Goal: Find specific page/section: Find specific page/section

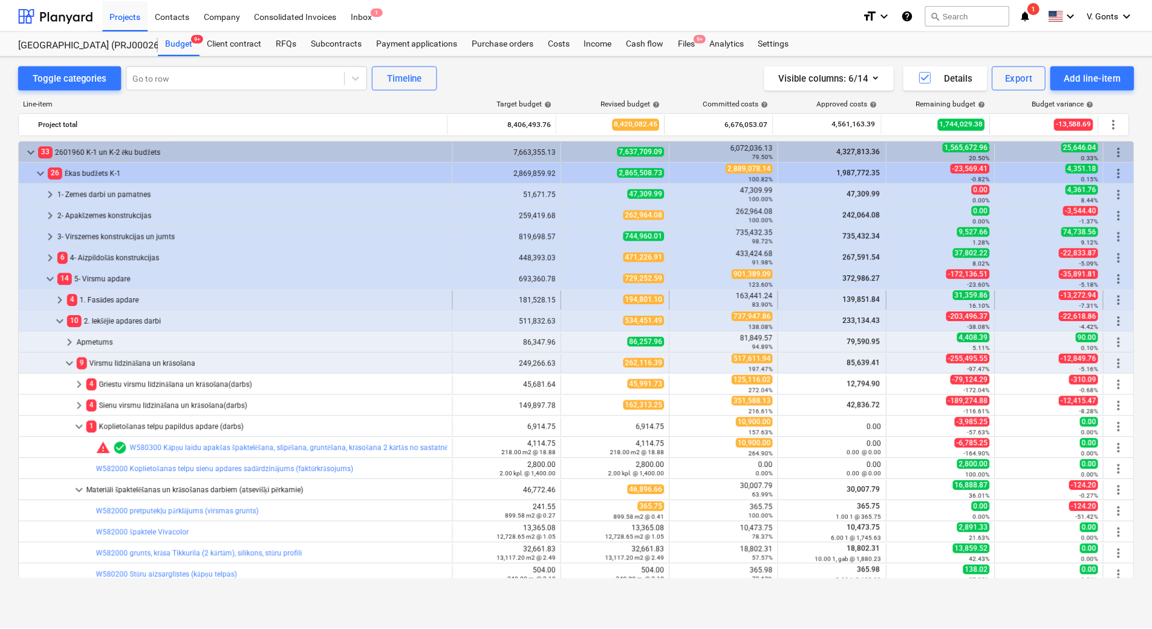
scroll to position [121, 0]
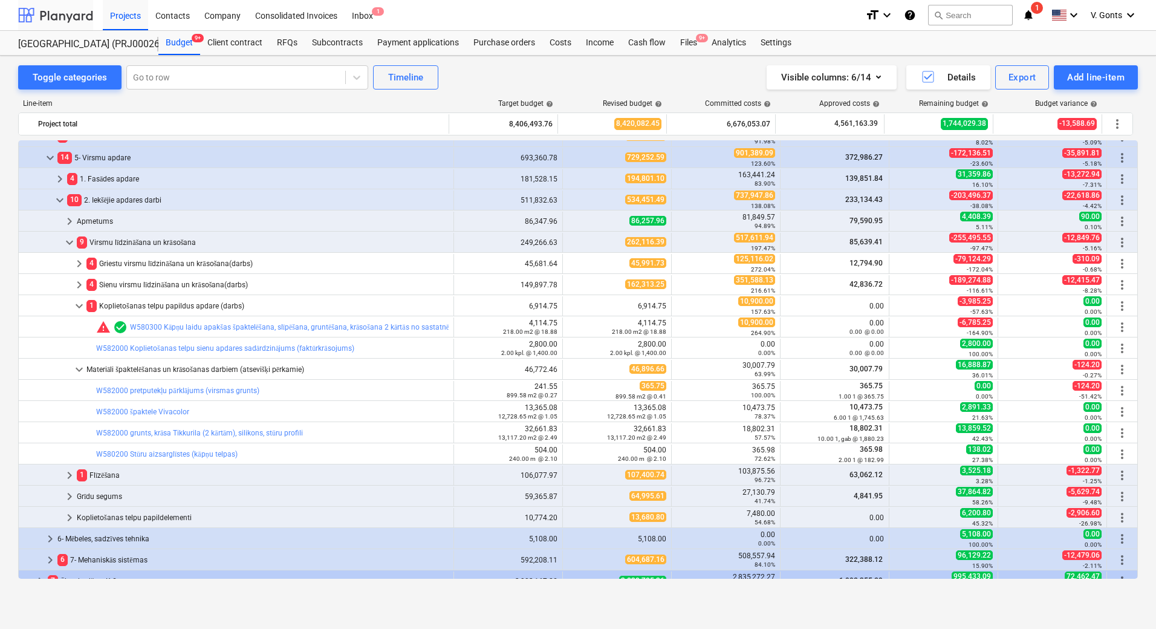
click at [77, 13] on div at bounding box center [55, 15] width 75 height 30
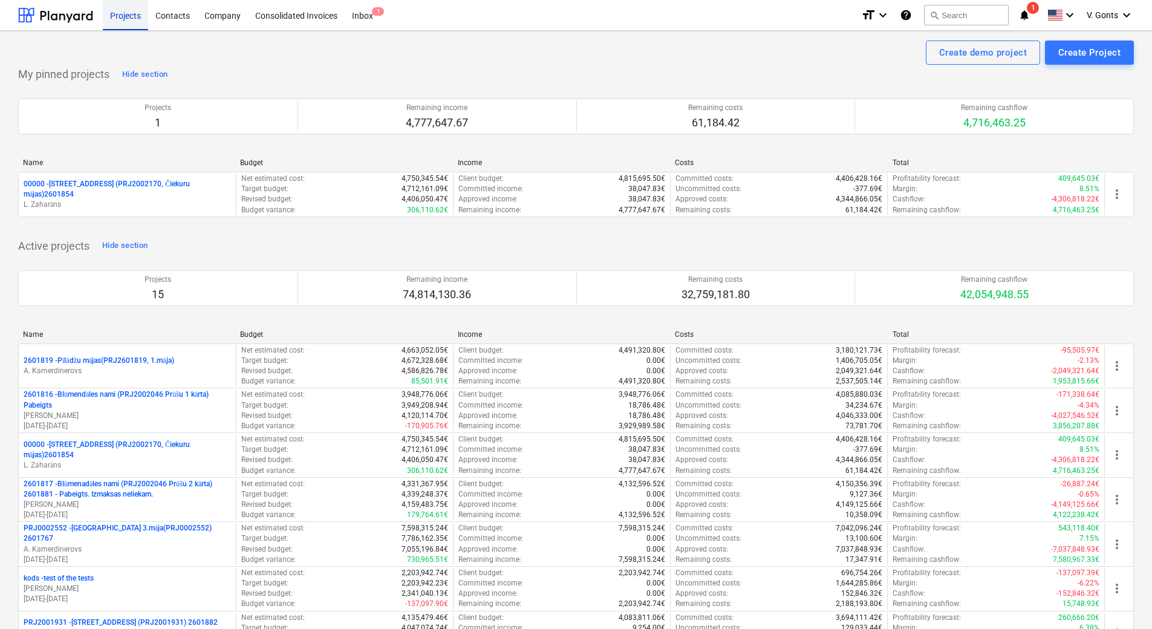
click at [124, 17] on div "Projects" at bounding box center [125, 14] width 45 height 31
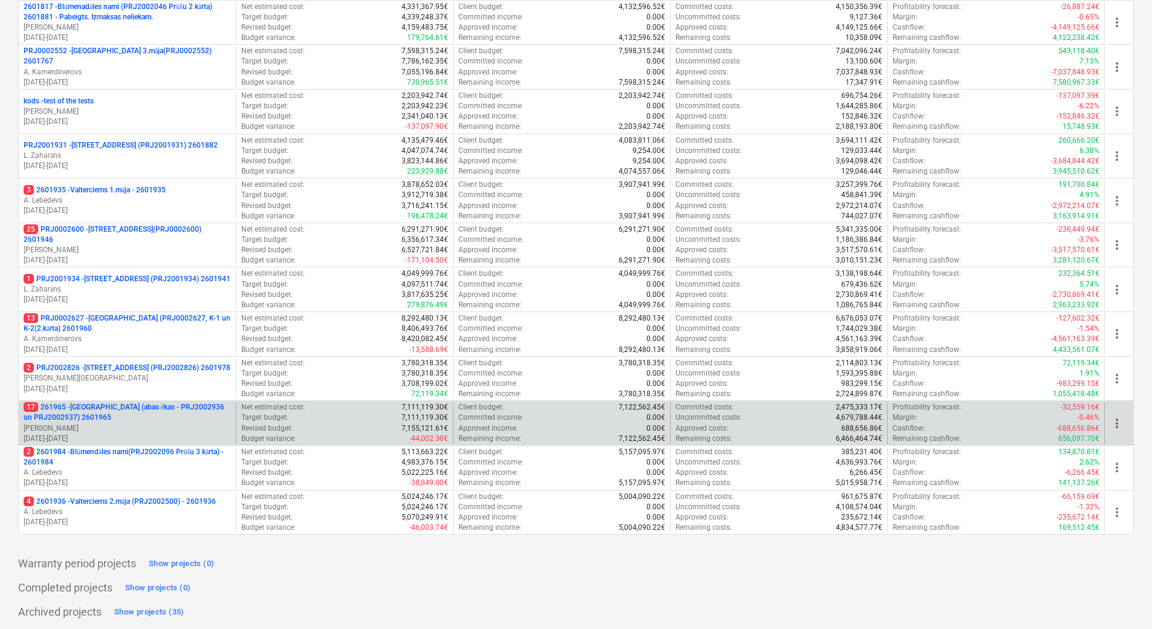
scroll to position [480, 0]
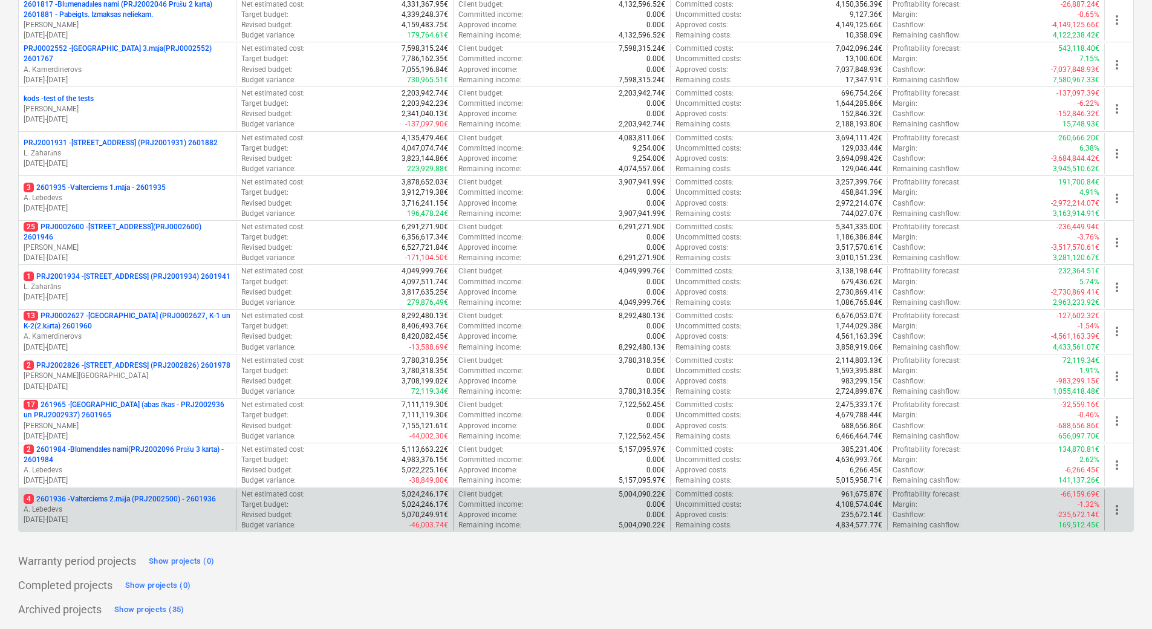
click at [120, 507] on p "A. Lebedevs" at bounding box center [127, 509] width 207 height 10
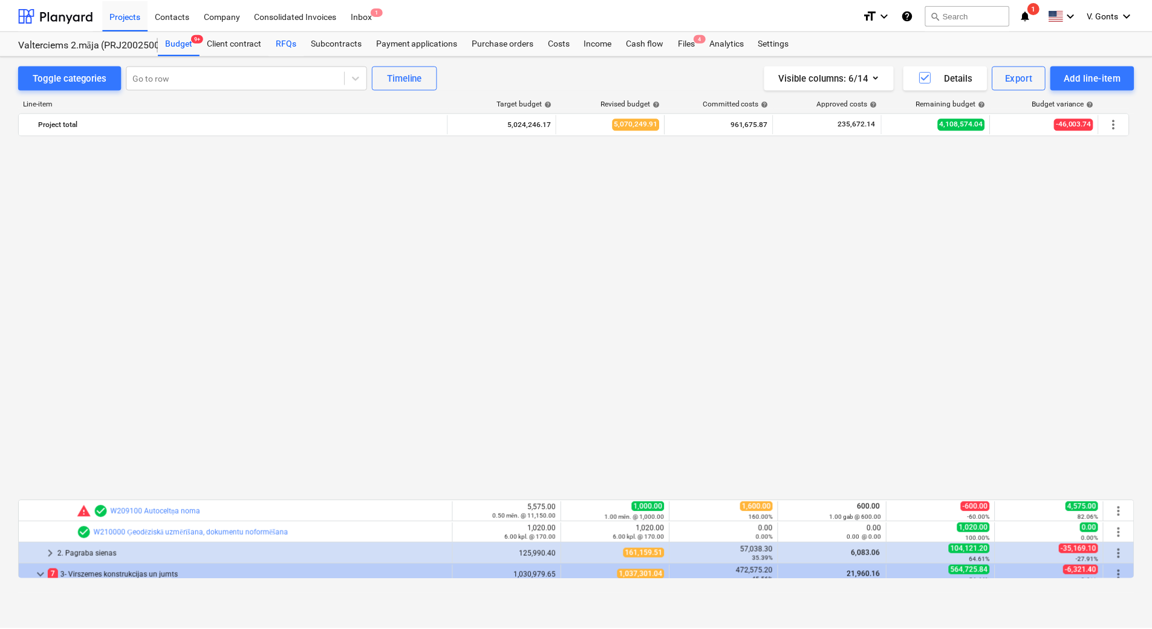
scroll to position [786, 0]
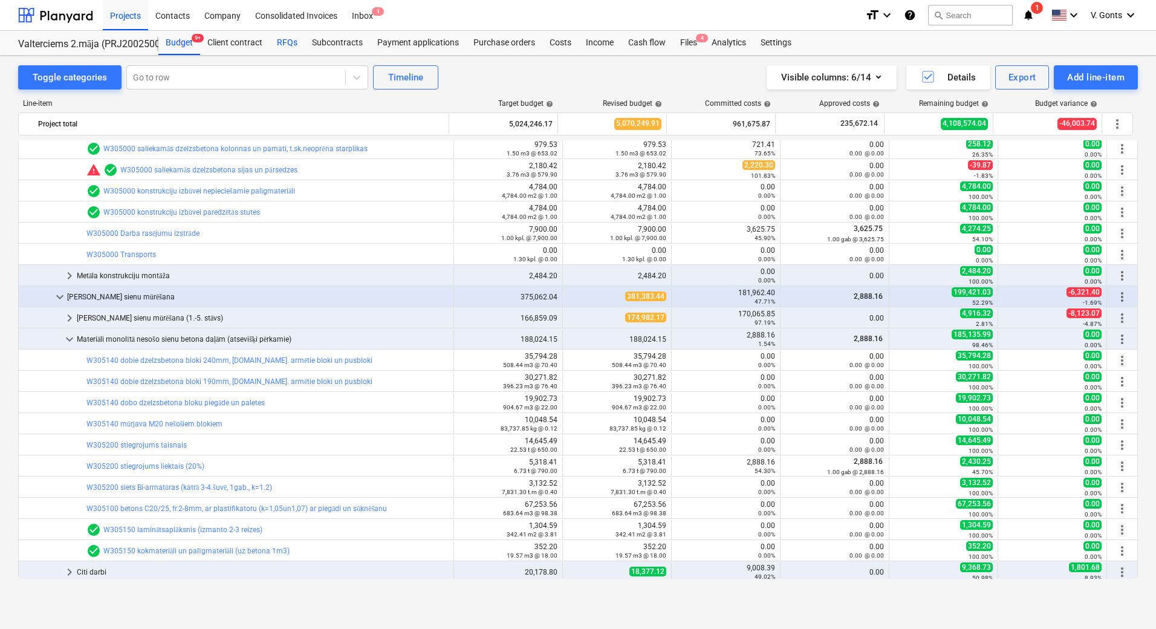
click at [291, 42] on div "RFQs" at bounding box center [287, 43] width 35 height 24
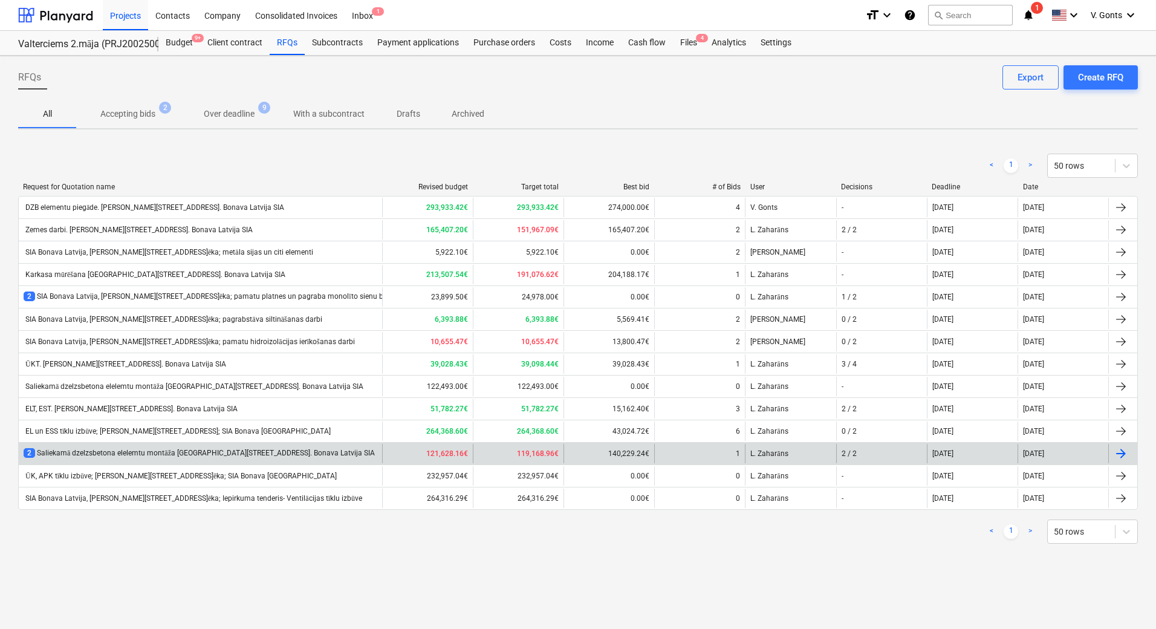
click at [125, 451] on div "2 Saliekamā dzelzsbetona elelemtu montāža [GEOGRAPHIC_DATA][STREET_ADDRESS]. Bo…" at bounding box center [199, 453] width 351 height 10
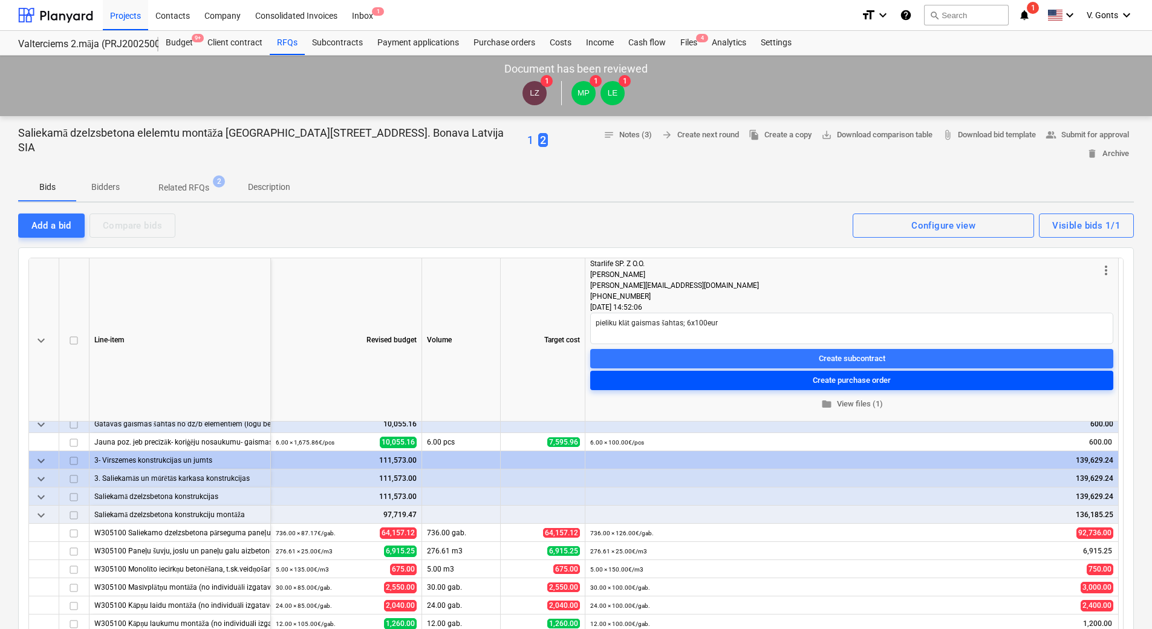
scroll to position [83, 0]
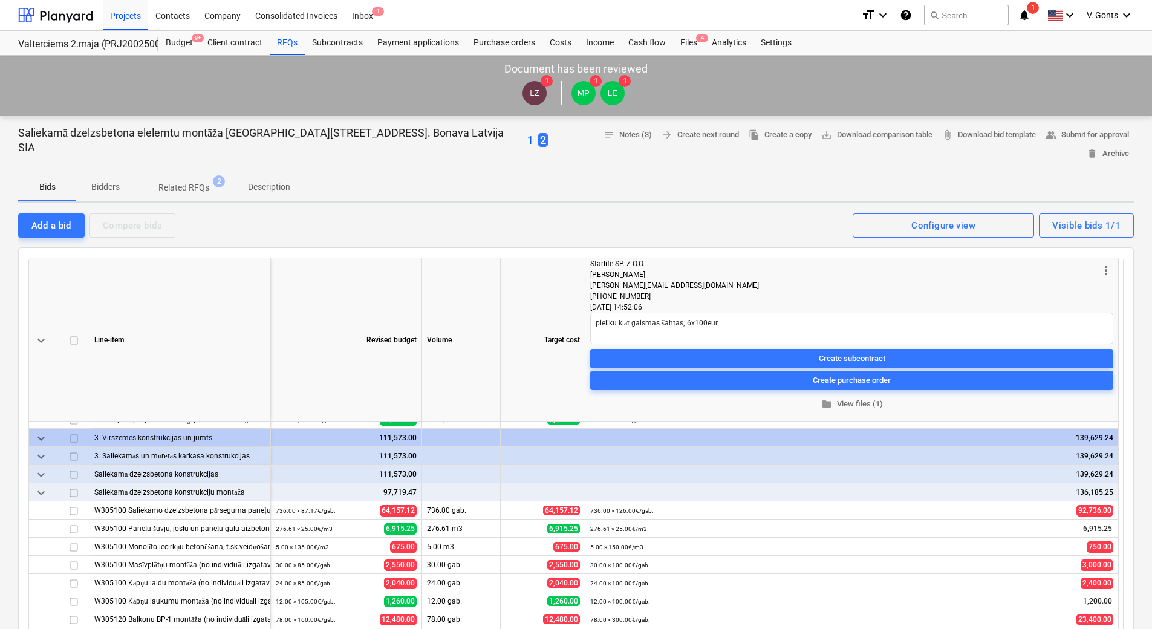
type textarea "x"
